Goal: Obtain resource: Download file/media

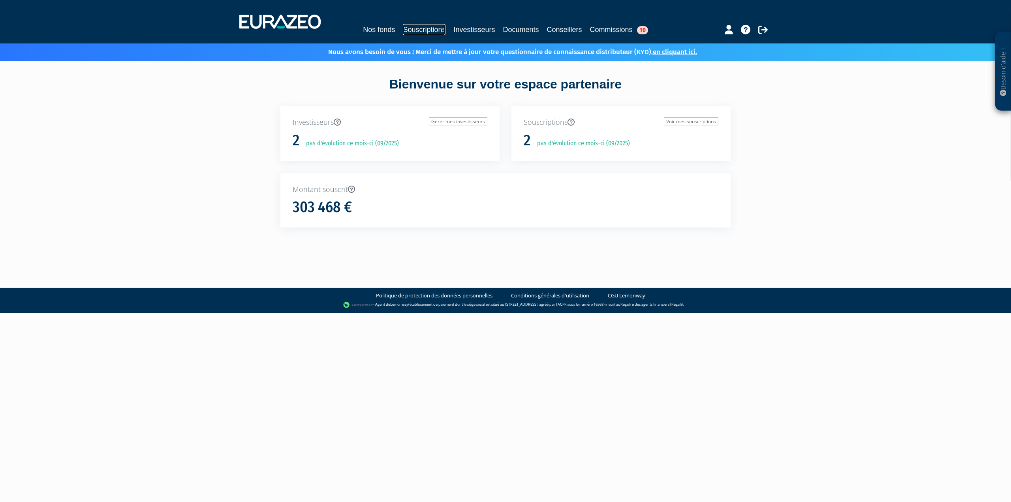
click at [433, 26] on link "Souscriptions" at bounding box center [424, 29] width 43 height 11
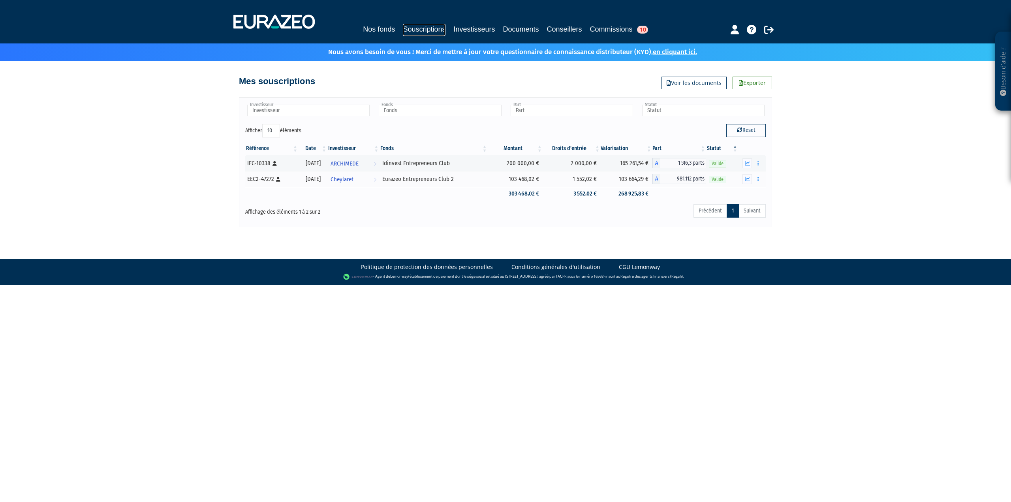
click at [443, 28] on link "Souscriptions" at bounding box center [424, 30] width 43 height 12
click at [405, 31] on link "Souscriptions" at bounding box center [424, 30] width 43 height 12
click at [432, 29] on link "Souscriptions" at bounding box center [424, 30] width 43 height 12
click at [617, 24] on link "Commissions 10" at bounding box center [619, 29] width 58 height 11
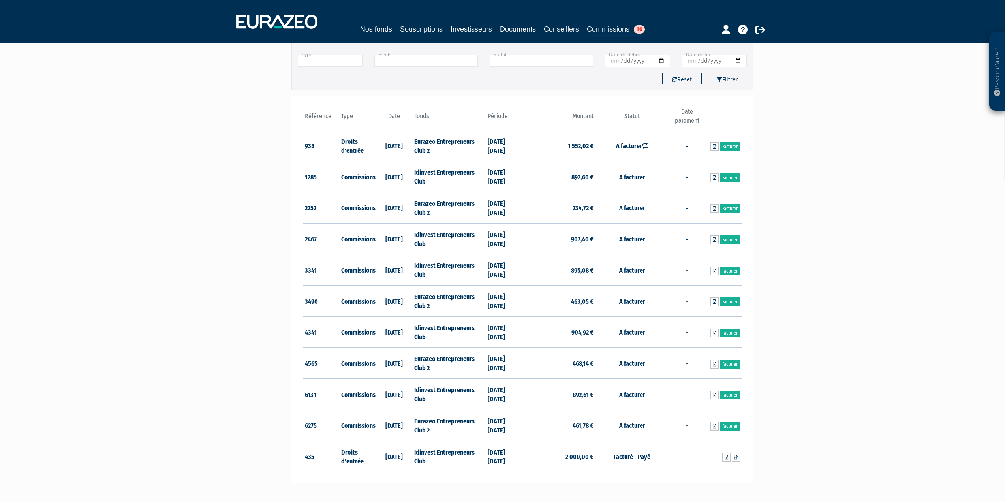
scroll to position [90, 0]
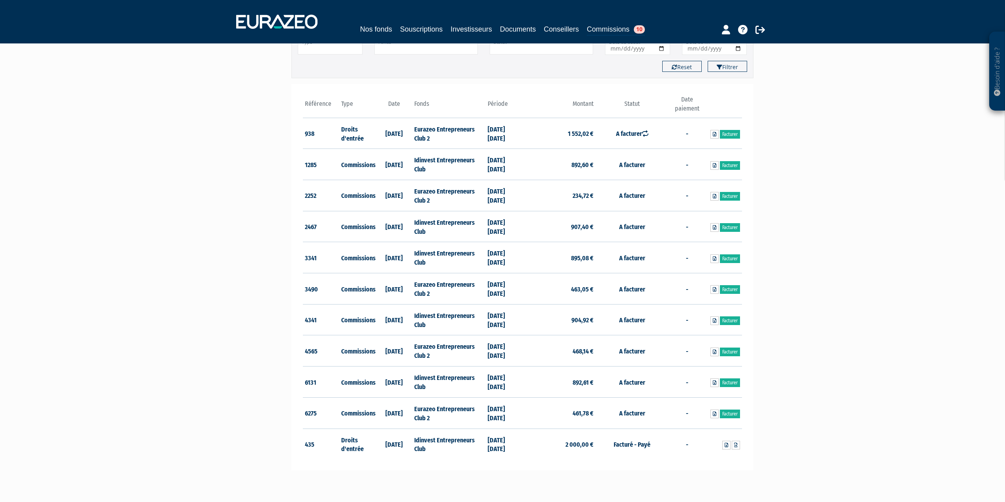
drag, startPoint x: 397, startPoint y: 134, endPoint x: 407, endPoint y: 132, distance: 10.0
click at [407, 132] on td "22/08/2023" at bounding box center [394, 133] width 37 height 31
click at [418, 132] on td "Eurazeo Entrepreneurs Club 2" at bounding box center [448, 133] width 73 height 31
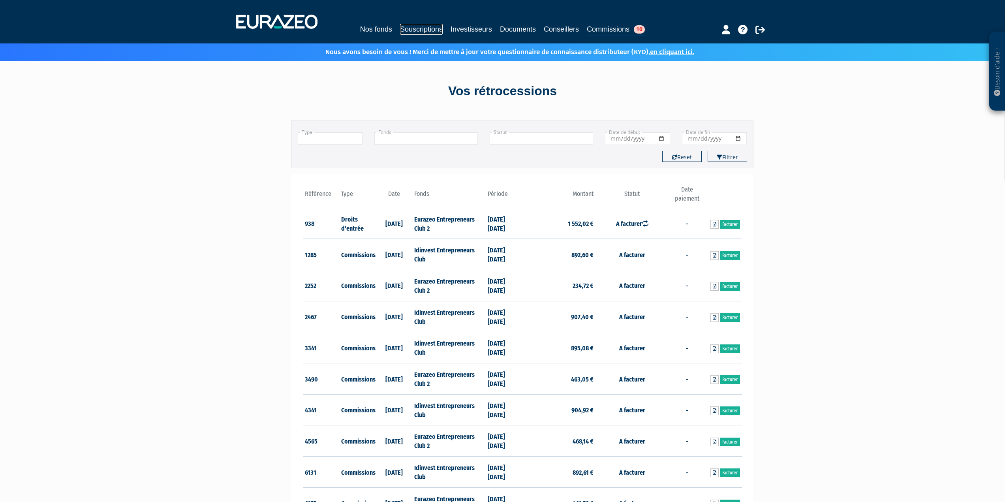
click at [404, 28] on link "Souscriptions" at bounding box center [421, 29] width 43 height 11
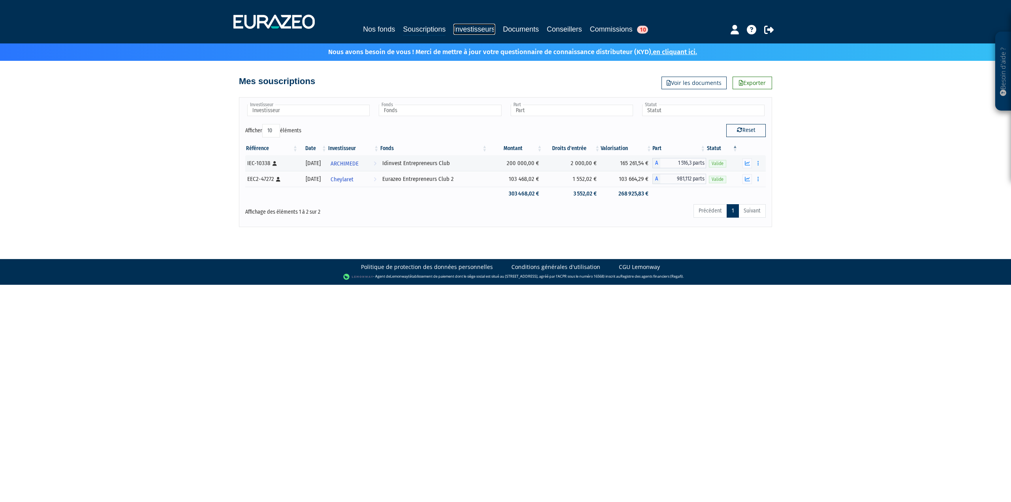
click at [475, 26] on link "Investisseurs" at bounding box center [473, 29] width 41 height 11
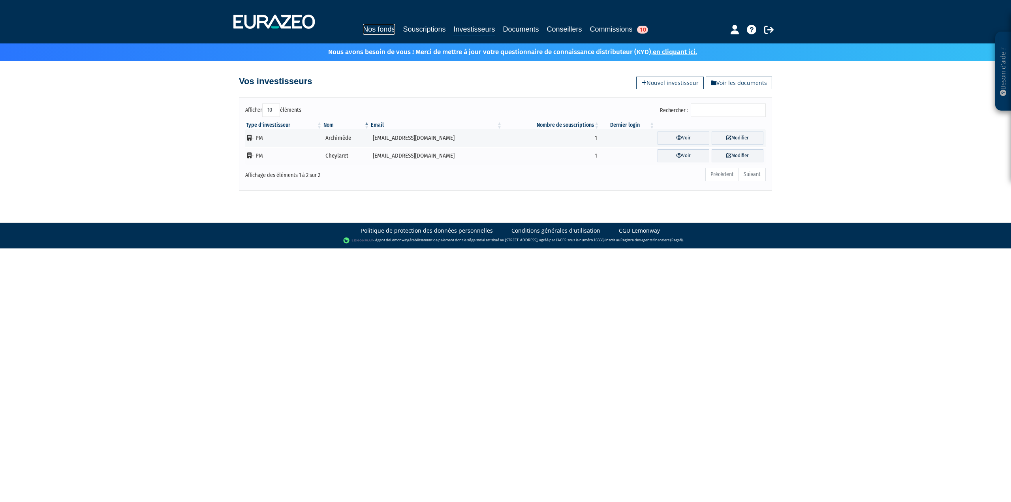
click at [376, 24] on link "Nos fonds" at bounding box center [379, 29] width 32 height 11
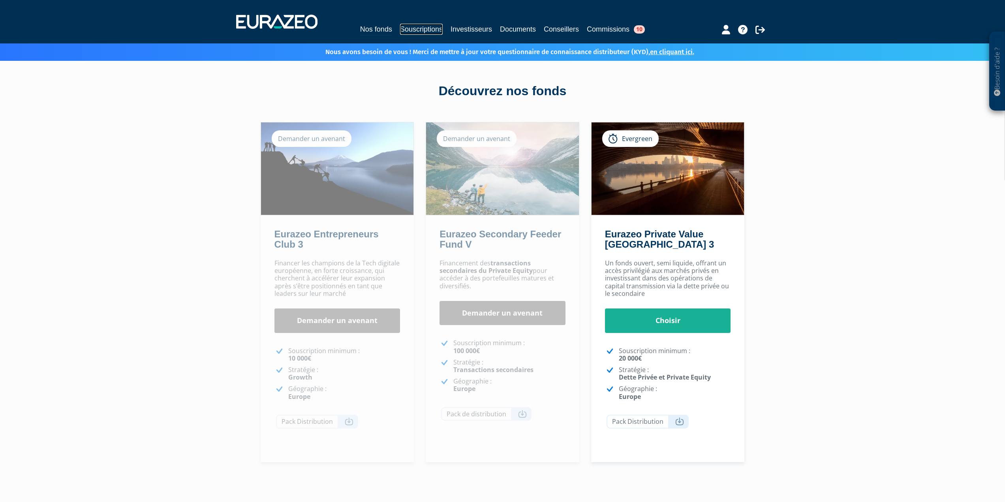
click at [431, 27] on link "Souscriptions" at bounding box center [421, 29] width 43 height 11
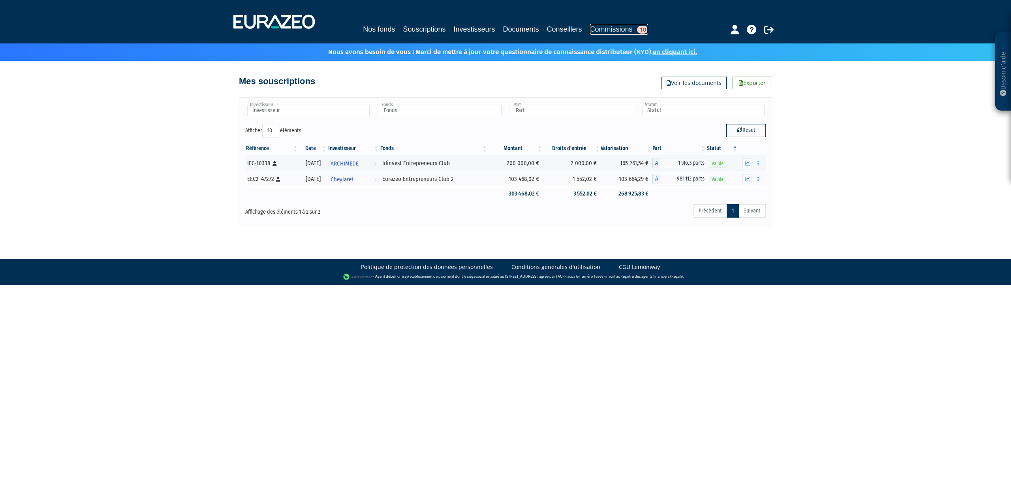
click at [643, 30] on span "10" at bounding box center [642, 30] width 11 height 8
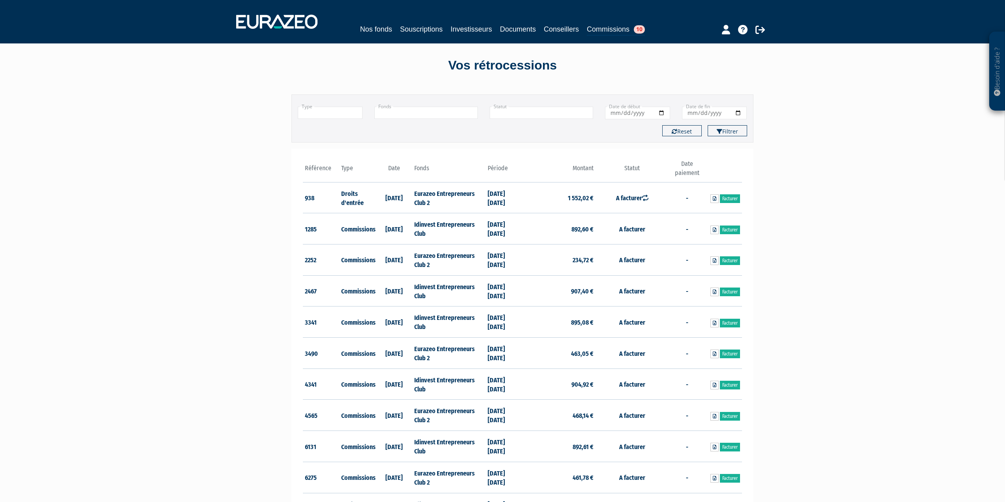
scroll to position [39, 0]
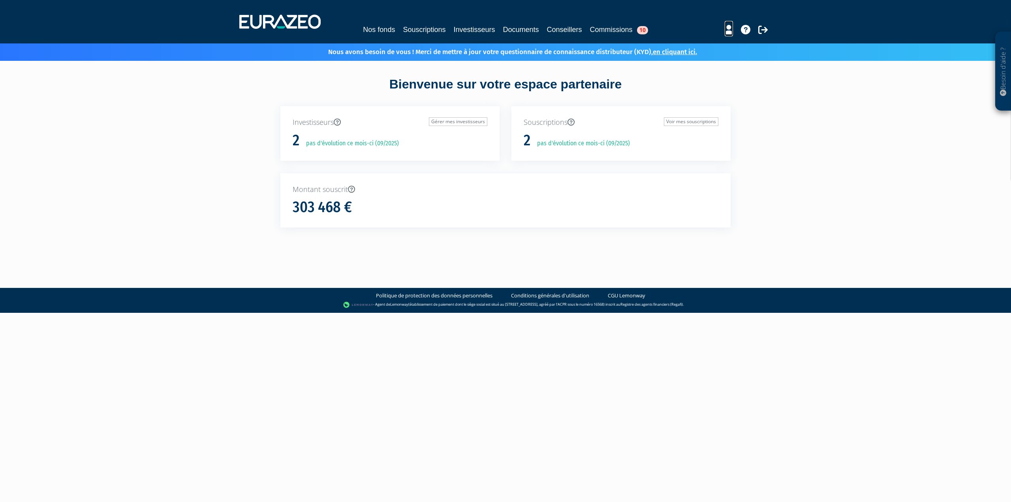
click at [727, 31] on icon at bounding box center [729, 29] width 8 height 9
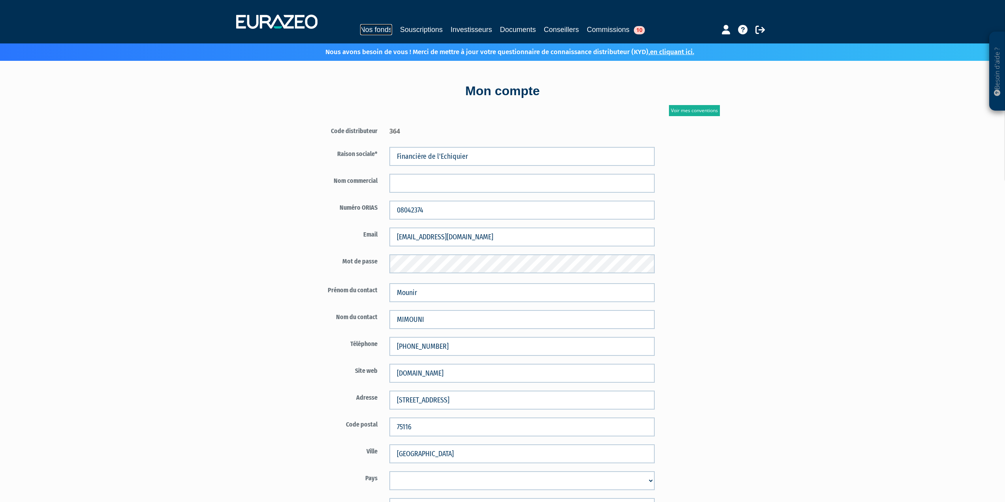
drag, startPoint x: 384, startPoint y: 25, endPoint x: 404, endPoint y: 28, distance: 19.9
click link "Nos fonds"
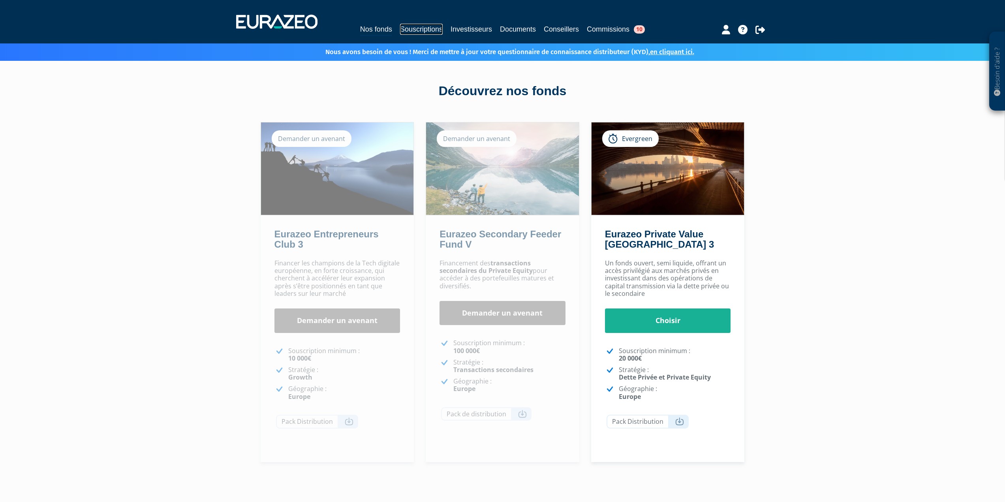
click at [435, 28] on link "Souscriptions" at bounding box center [421, 29] width 43 height 11
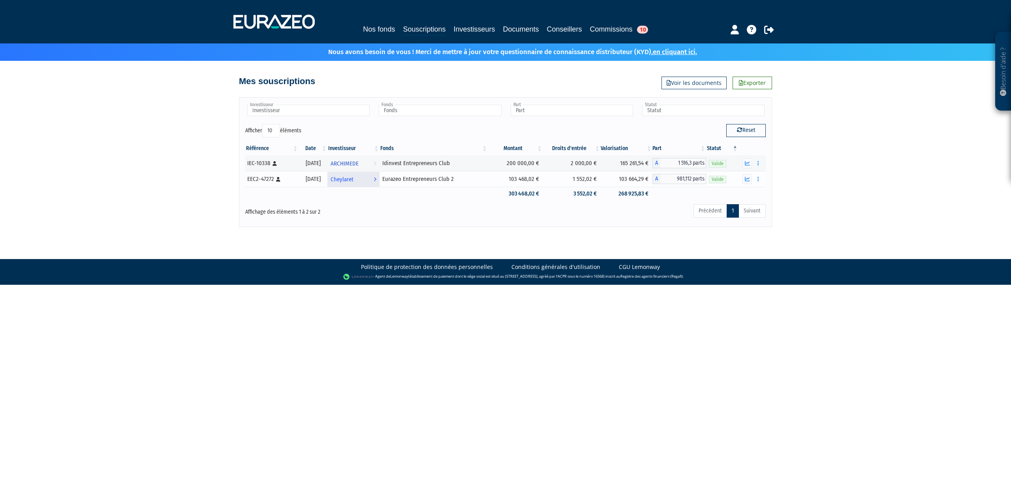
click at [352, 181] on span "Cheylaret" at bounding box center [341, 179] width 23 height 15
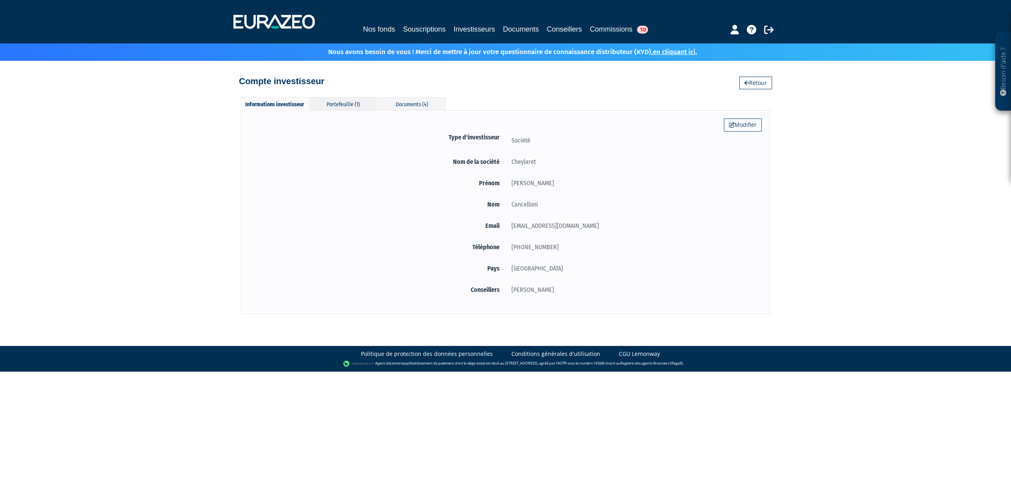
click at [329, 98] on div "Portefeuille (1)" at bounding box center [343, 103] width 67 height 13
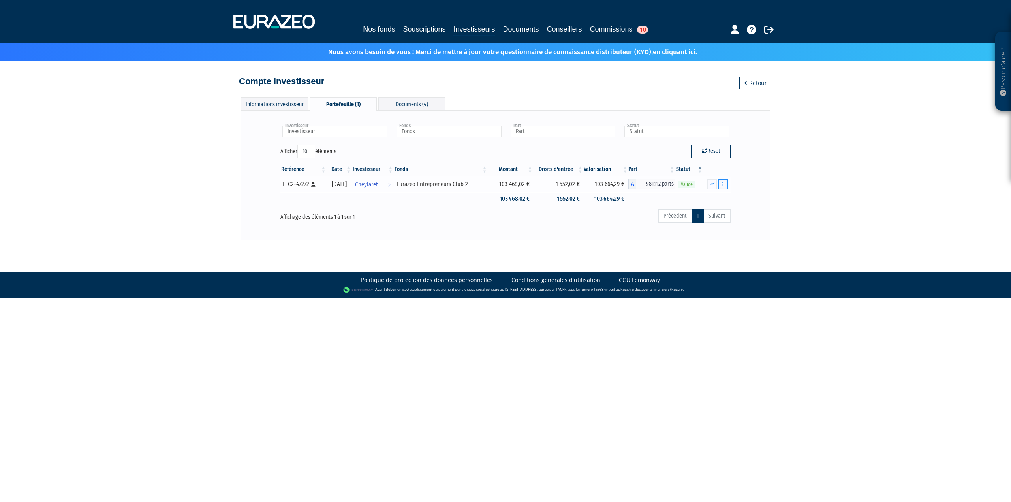
click at [722, 185] on icon "button" at bounding box center [722, 184] width 1 height 5
click at [712, 197] on link "Documents" at bounding box center [705, 198] width 39 height 13
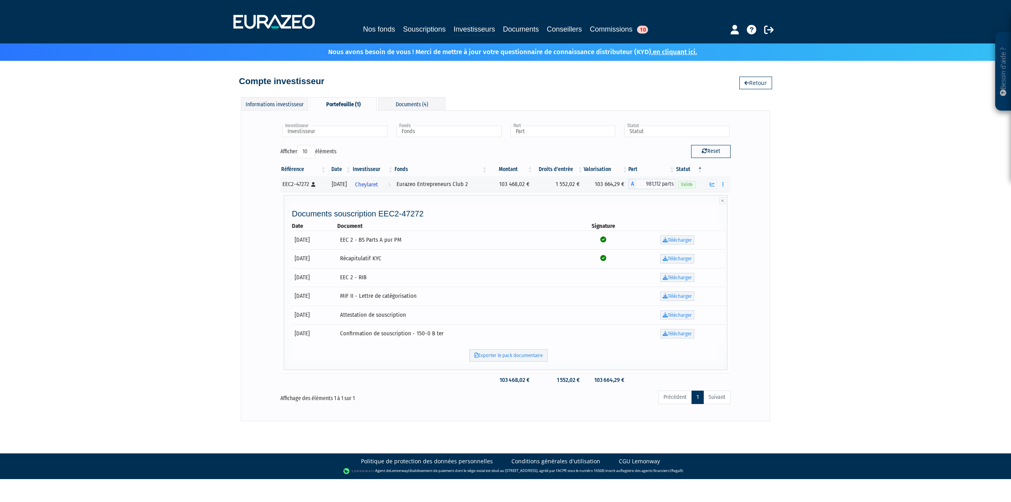
click at [684, 312] on link "Télécharger" at bounding box center [677, 314] width 34 height 9
click at [378, 182] on span "Cheylaret" at bounding box center [366, 184] width 23 height 15
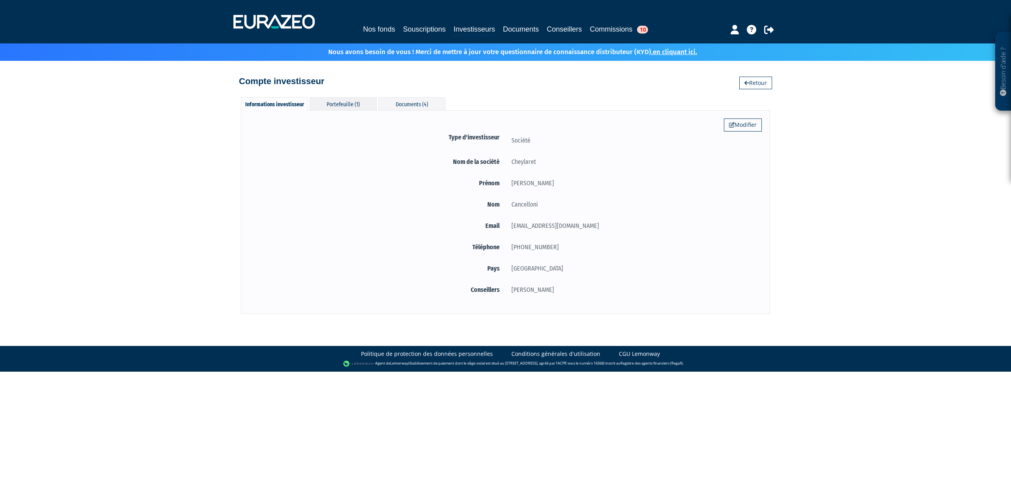
click at [346, 105] on div "Portefeuille (1)" at bounding box center [343, 103] width 67 height 13
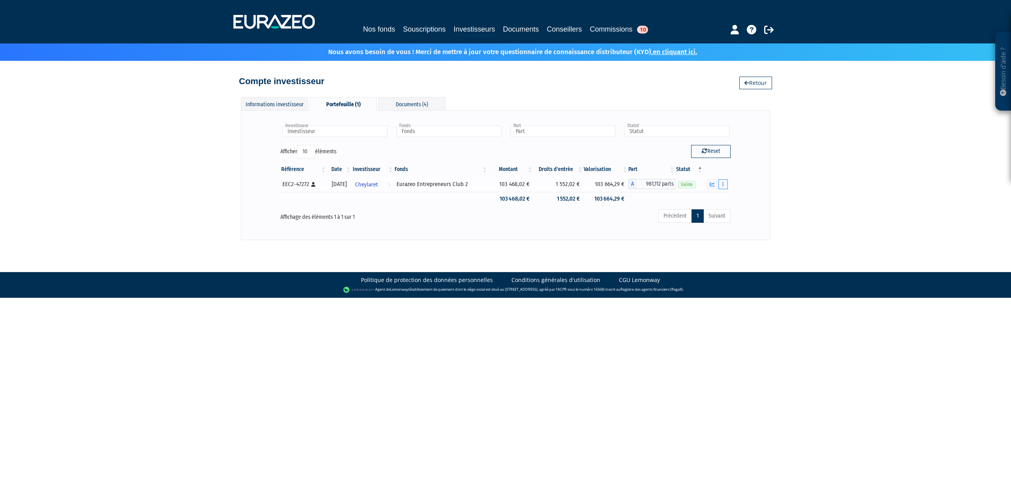
click at [723, 184] on icon "button" at bounding box center [722, 184] width 1 height 5
click at [712, 184] on icon "button" at bounding box center [712, 184] width 5 height 5
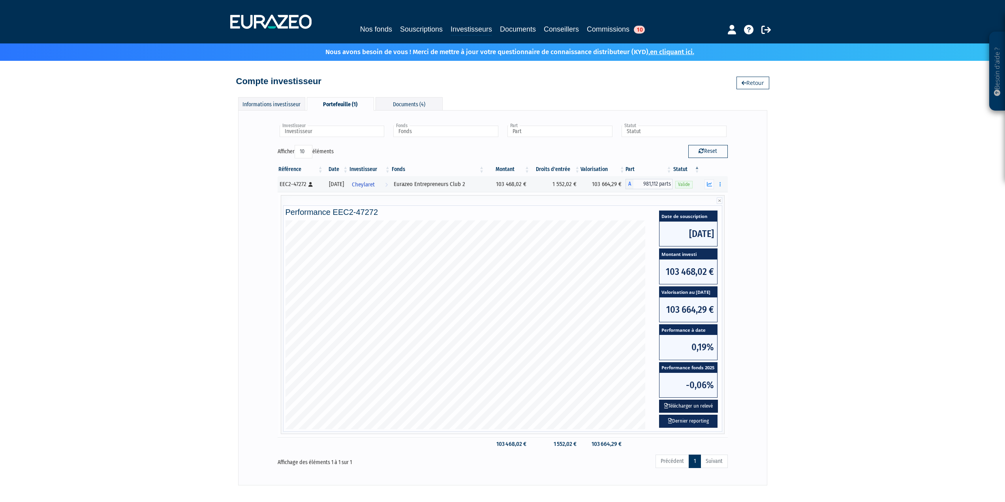
click at [707, 407] on button "Télécharger un relevé" at bounding box center [688, 406] width 59 height 13
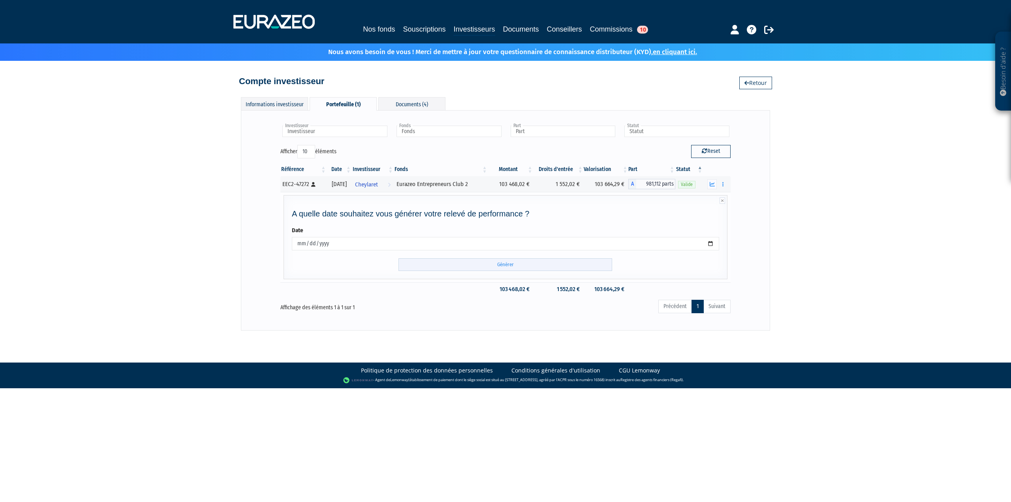
click at [493, 261] on input "Générer" at bounding box center [505, 264] width 214 height 13
click at [712, 184] on icon "button" at bounding box center [712, 184] width 5 height 5
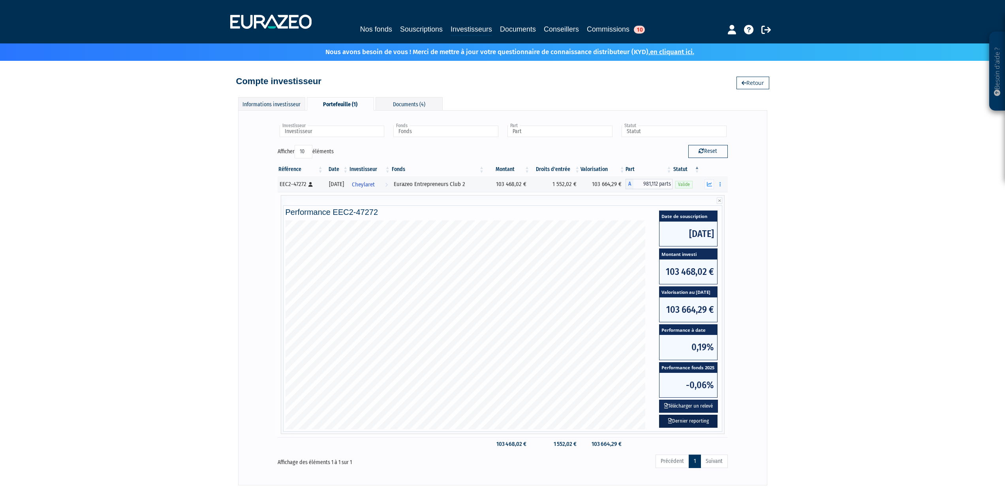
click at [684, 422] on link "Dernier reporting" at bounding box center [688, 421] width 58 height 13
click at [409, 26] on link "Souscriptions" at bounding box center [421, 29] width 43 height 11
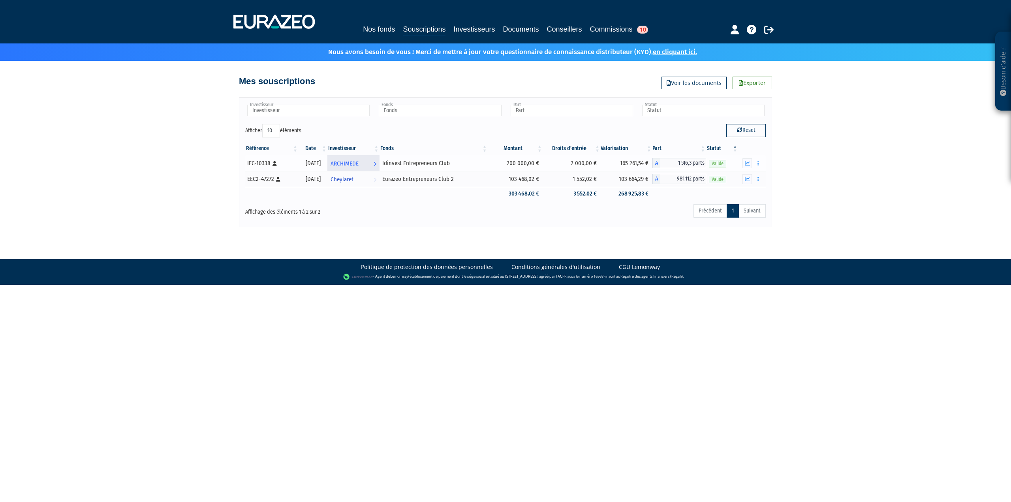
click at [359, 165] on span "ARCHIMEDE" at bounding box center [344, 163] width 28 height 15
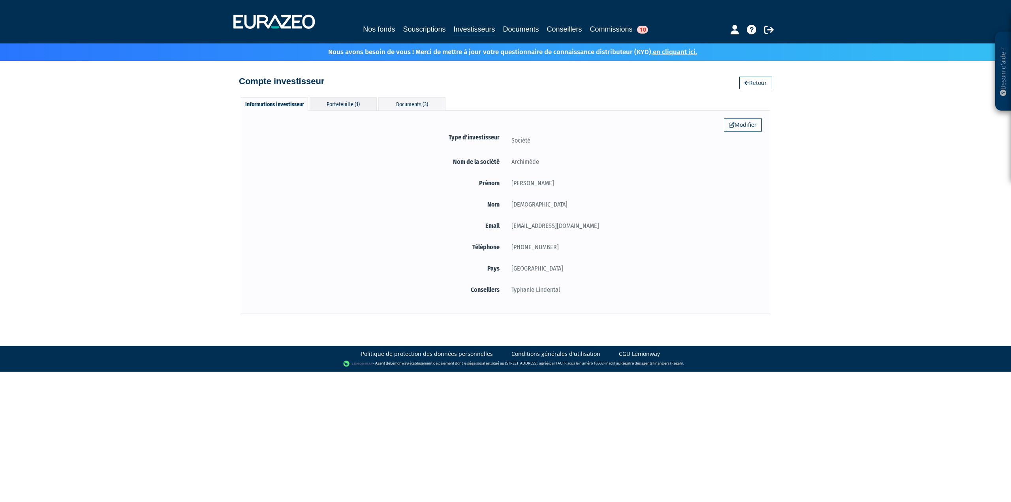
click at [345, 101] on div "Portefeuille (1)" at bounding box center [343, 103] width 67 height 13
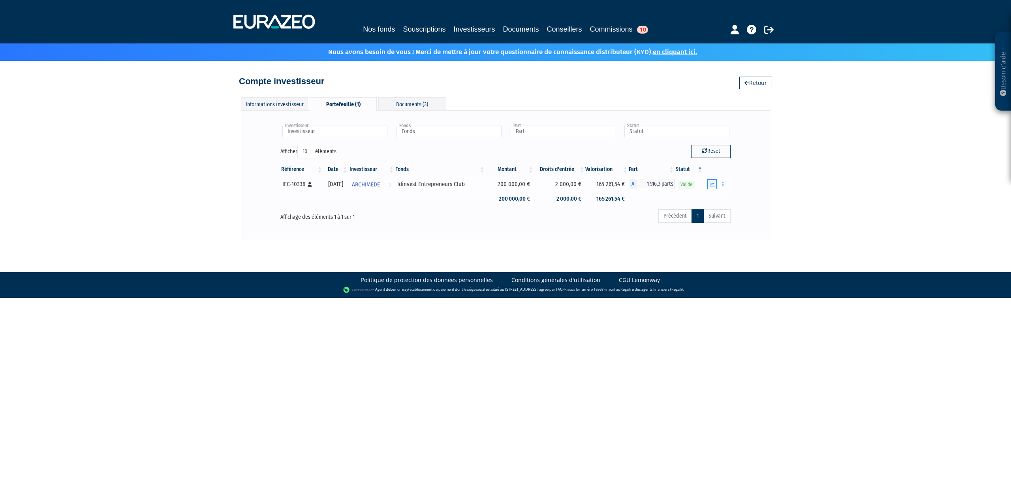
click at [714, 186] on icon "button" at bounding box center [712, 184] width 5 height 5
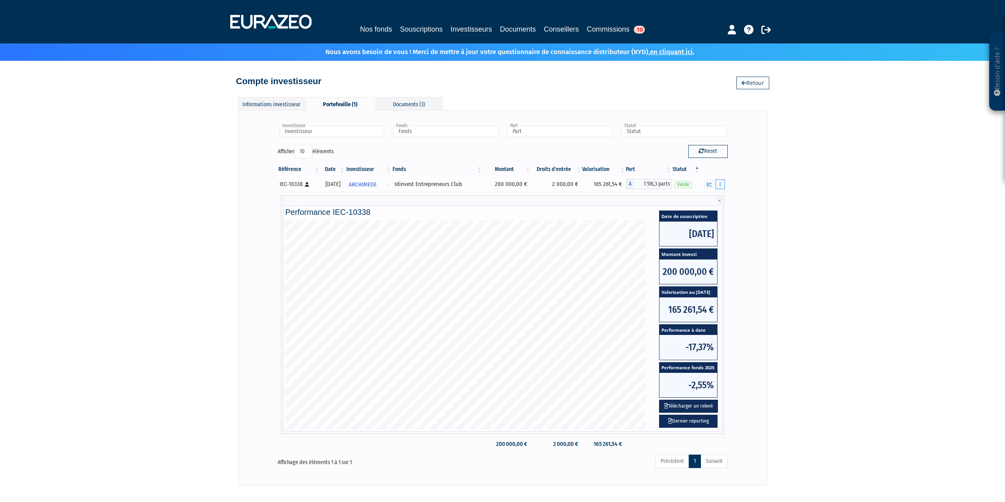
click at [723, 180] on button "button" at bounding box center [719, 184] width 9 height 10
click at [769, 192] on div "Besoin d'aide ? × J'ai besoin d'aide Si vous avez une question à propos du fonc…" at bounding box center [502, 242] width 1005 height 485
click at [716, 182] on button "button" at bounding box center [719, 184] width 9 height 10
click at [715, 197] on link "Documents" at bounding box center [702, 198] width 39 height 13
